Goal: Find specific page/section: Find specific page/section

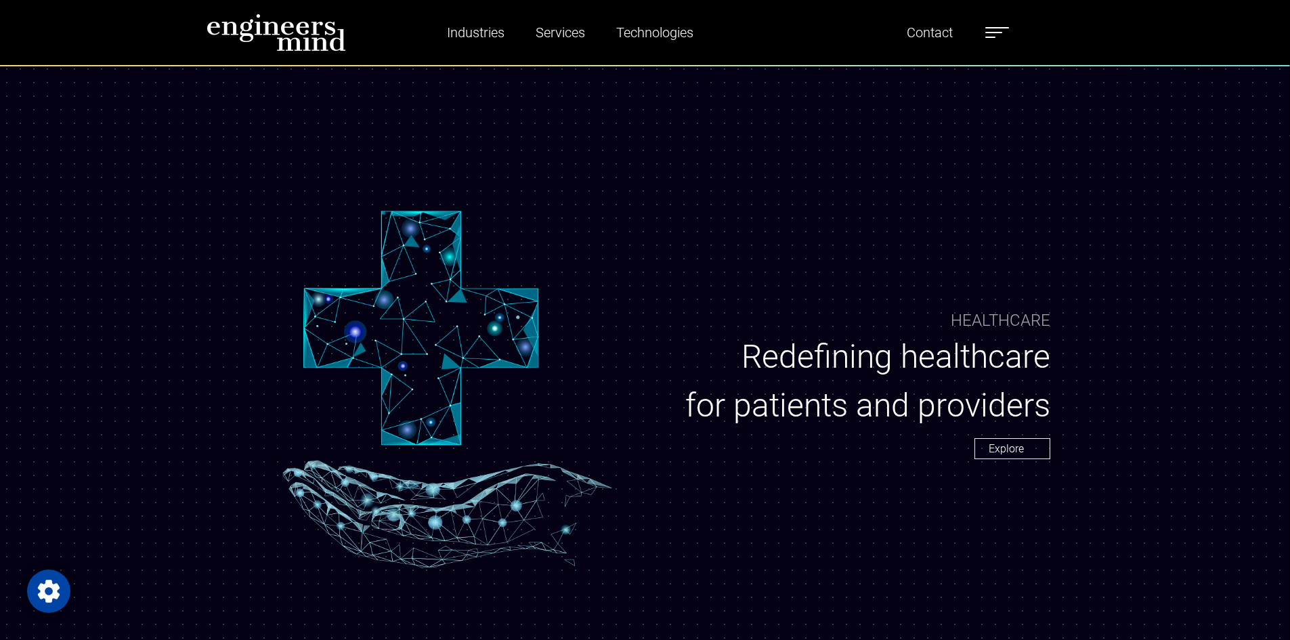
scroll to position [5474, 0]
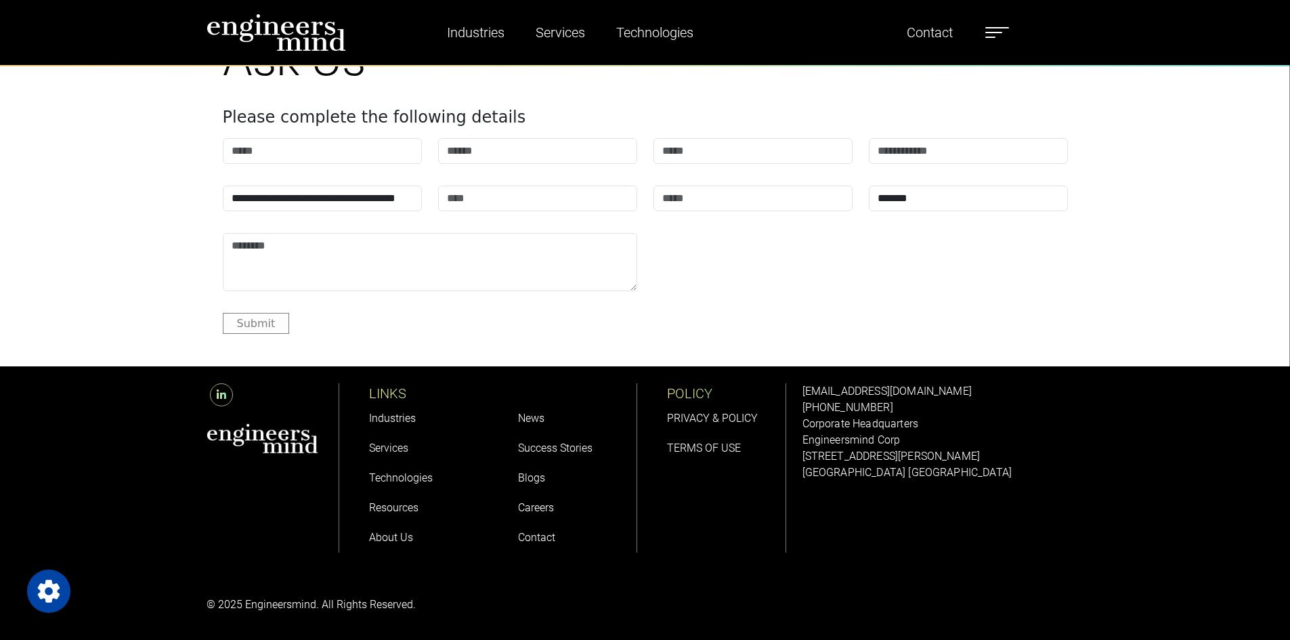
click at [540, 506] on link "Careers" at bounding box center [536, 507] width 36 height 13
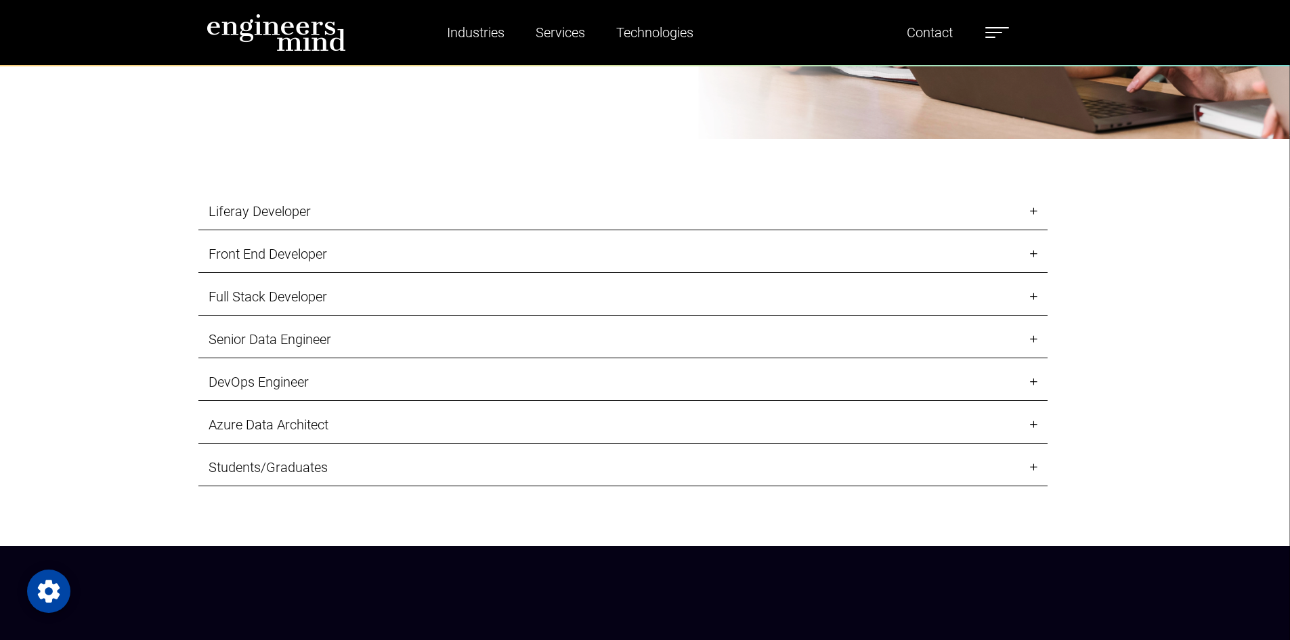
scroll to position [1625, 0]
